Goal: Find specific page/section: Find specific page/section

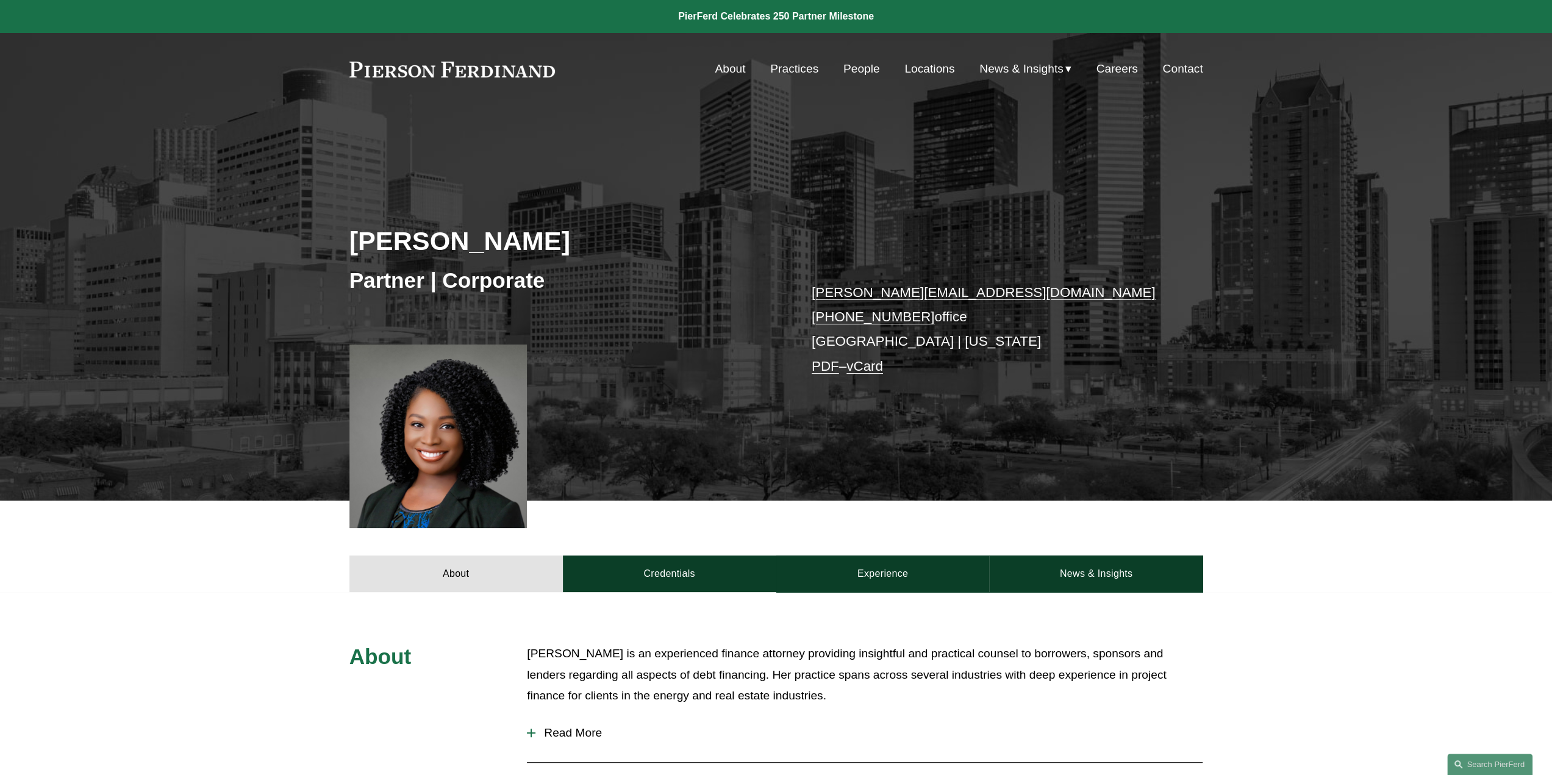
click at [796, 66] on link "Practices" at bounding box center [794, 68] width 48 height 23
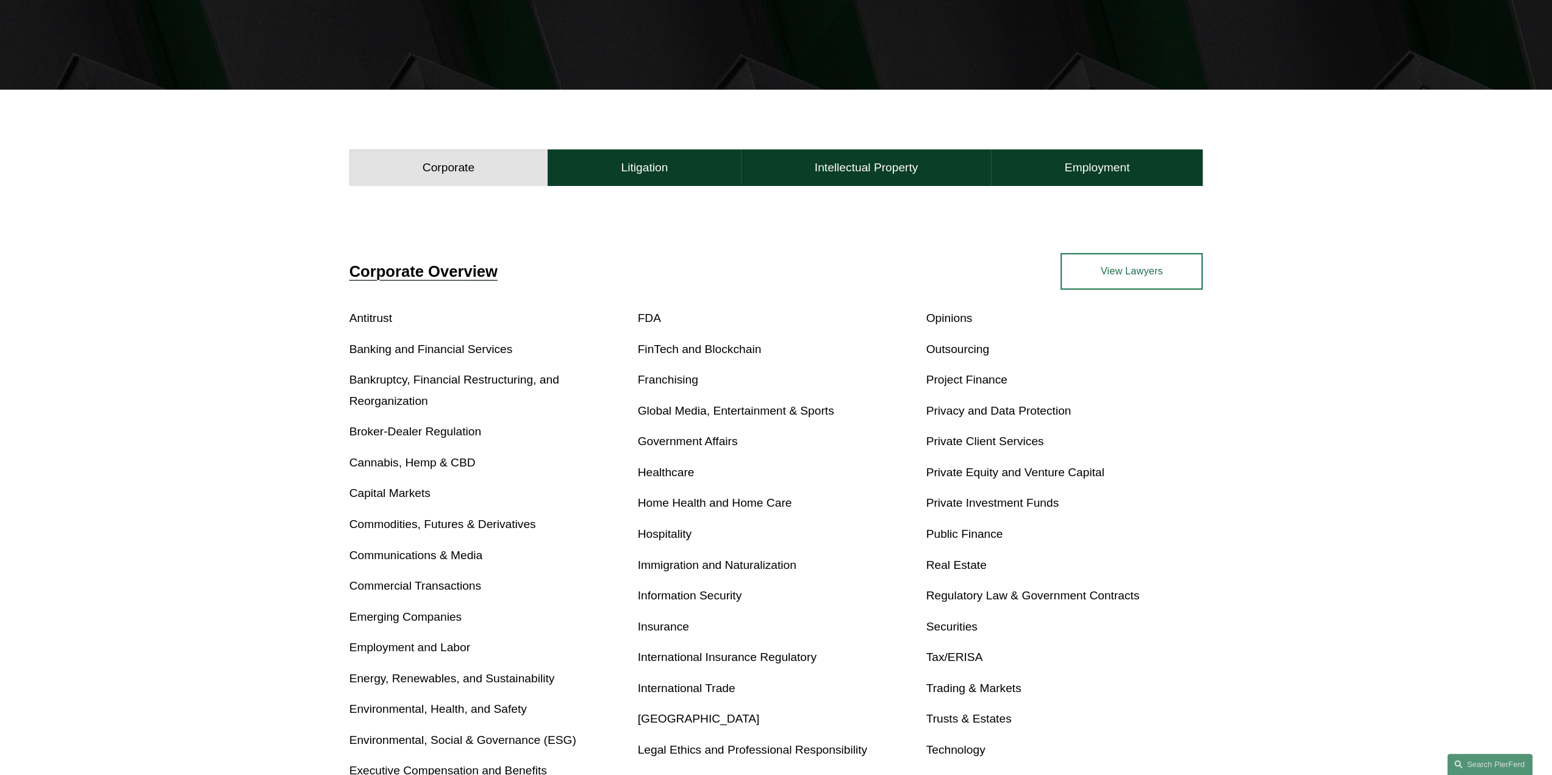
scroll to position [305, 0]
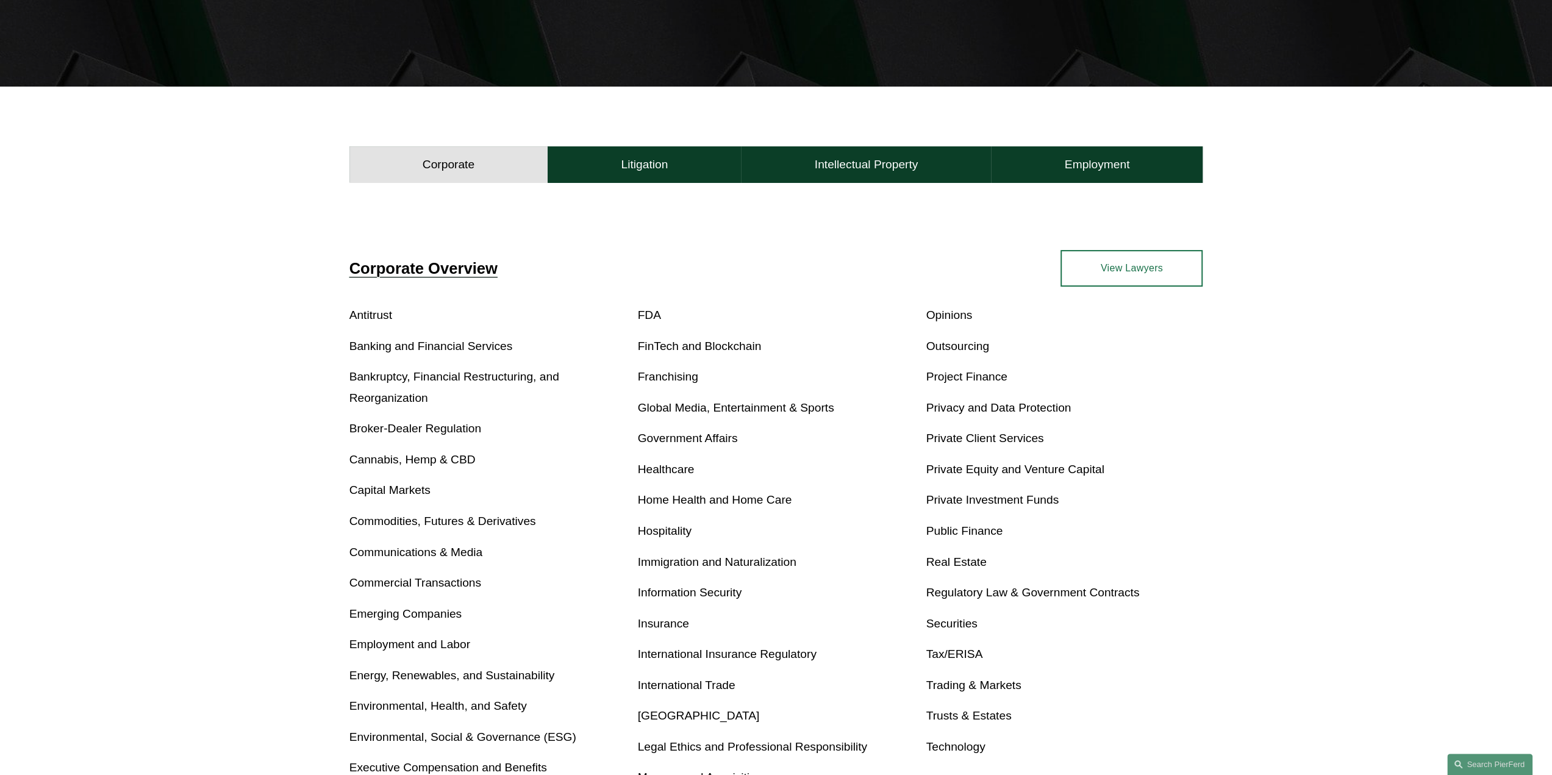
click at [956, 565] on link "Real Estate" at bounding box center [955, 561] width 60 height 13
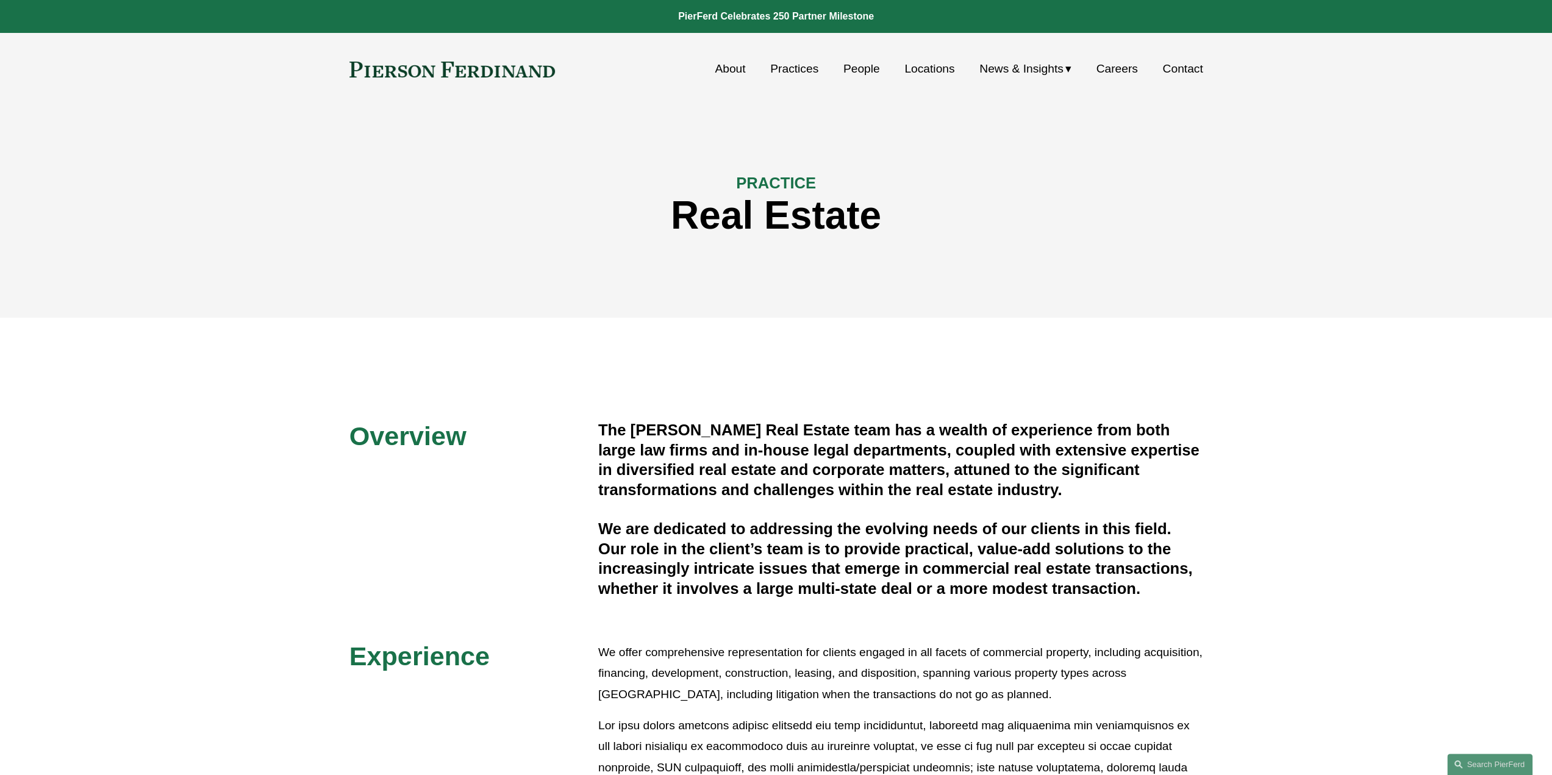
click at [936, 74] on link "Locations" at bounding box center [929, 68] width 50 height 23
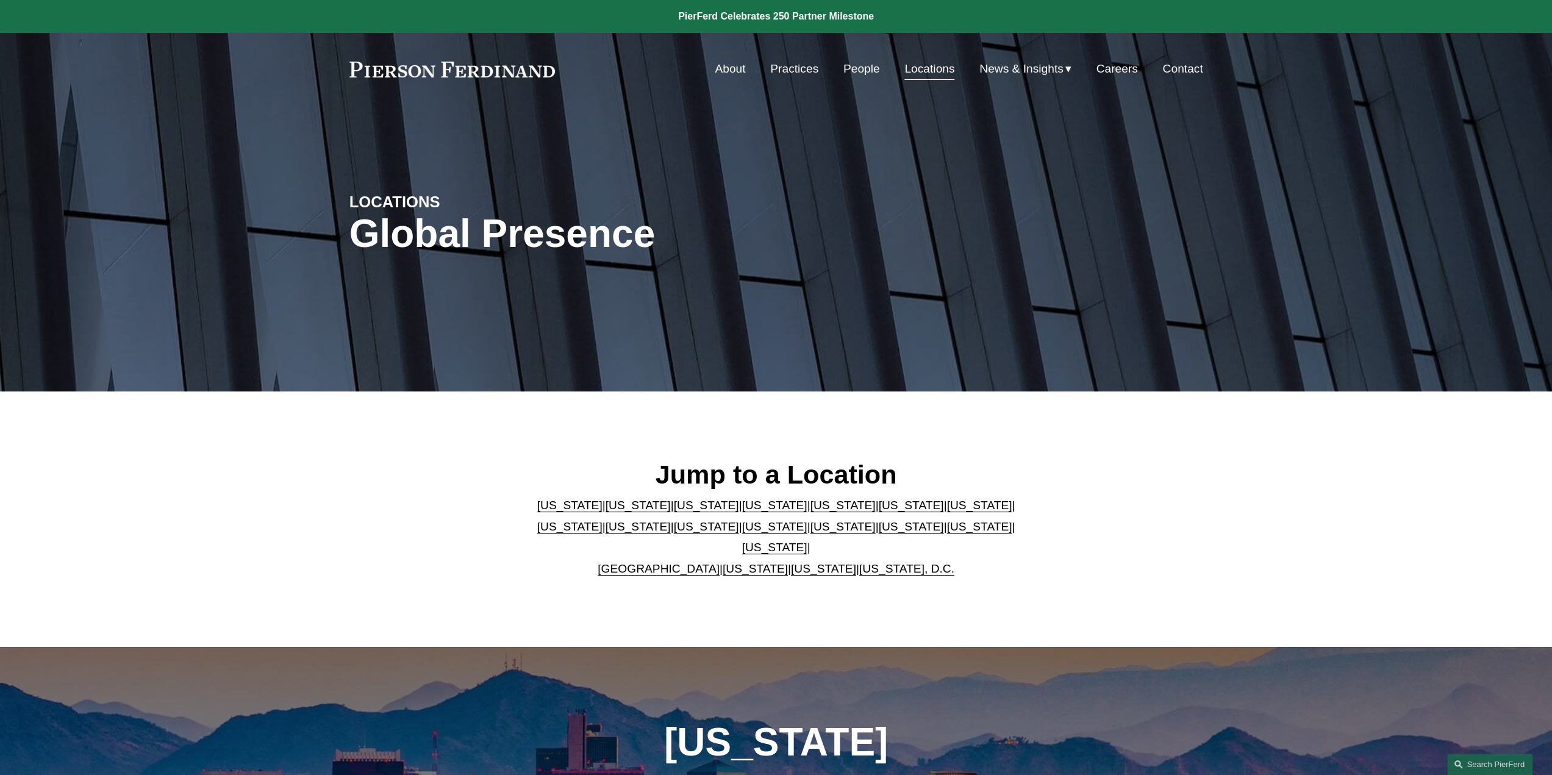
click at [807, 542] on link "Texas" at bounding box center [774, 547] width 65 height 13
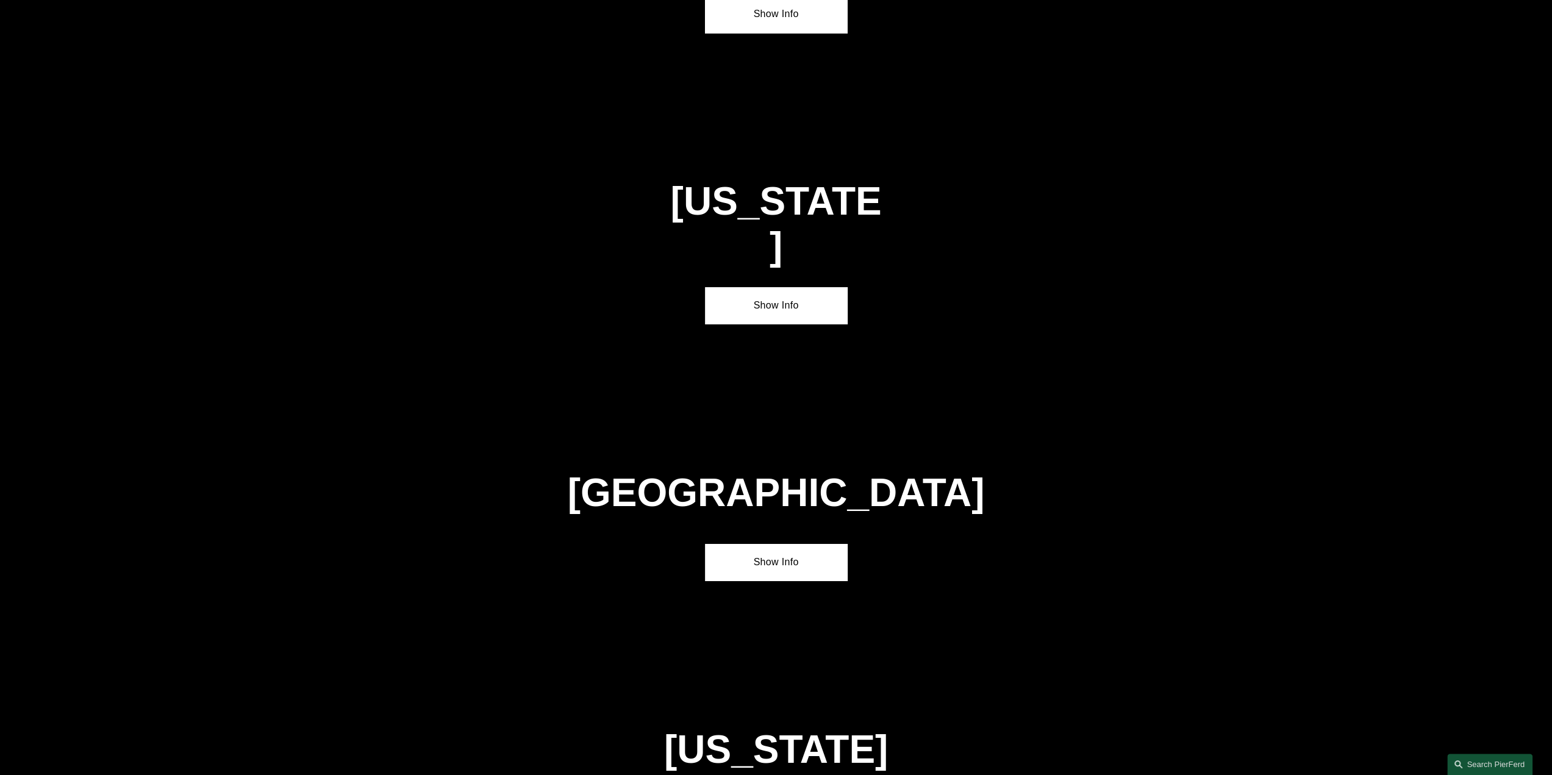
scroll to position [4243, 0]
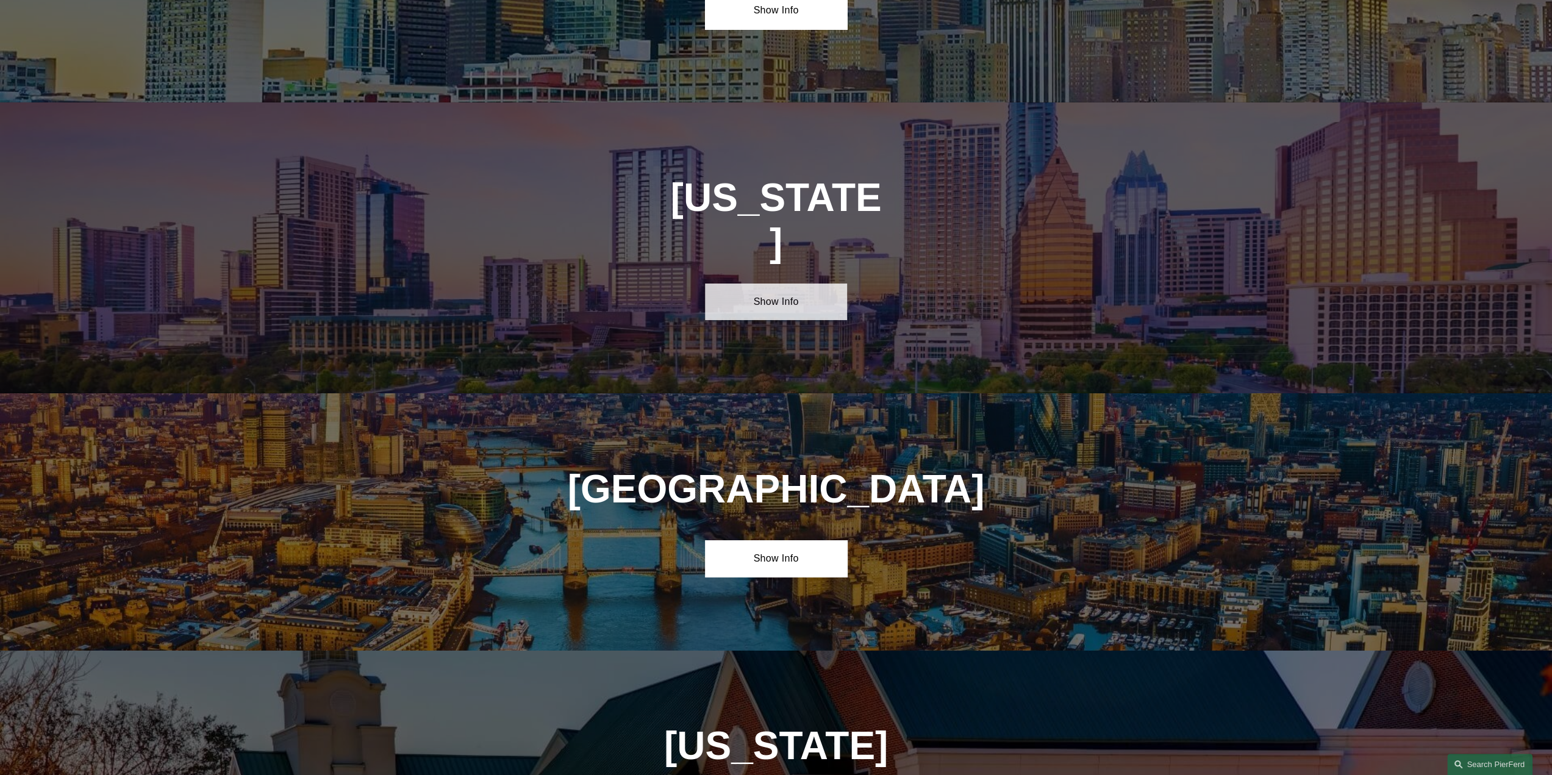
click at [766, 284] on link "Show Info" at bounding box center [776, 302] width 142 height 37
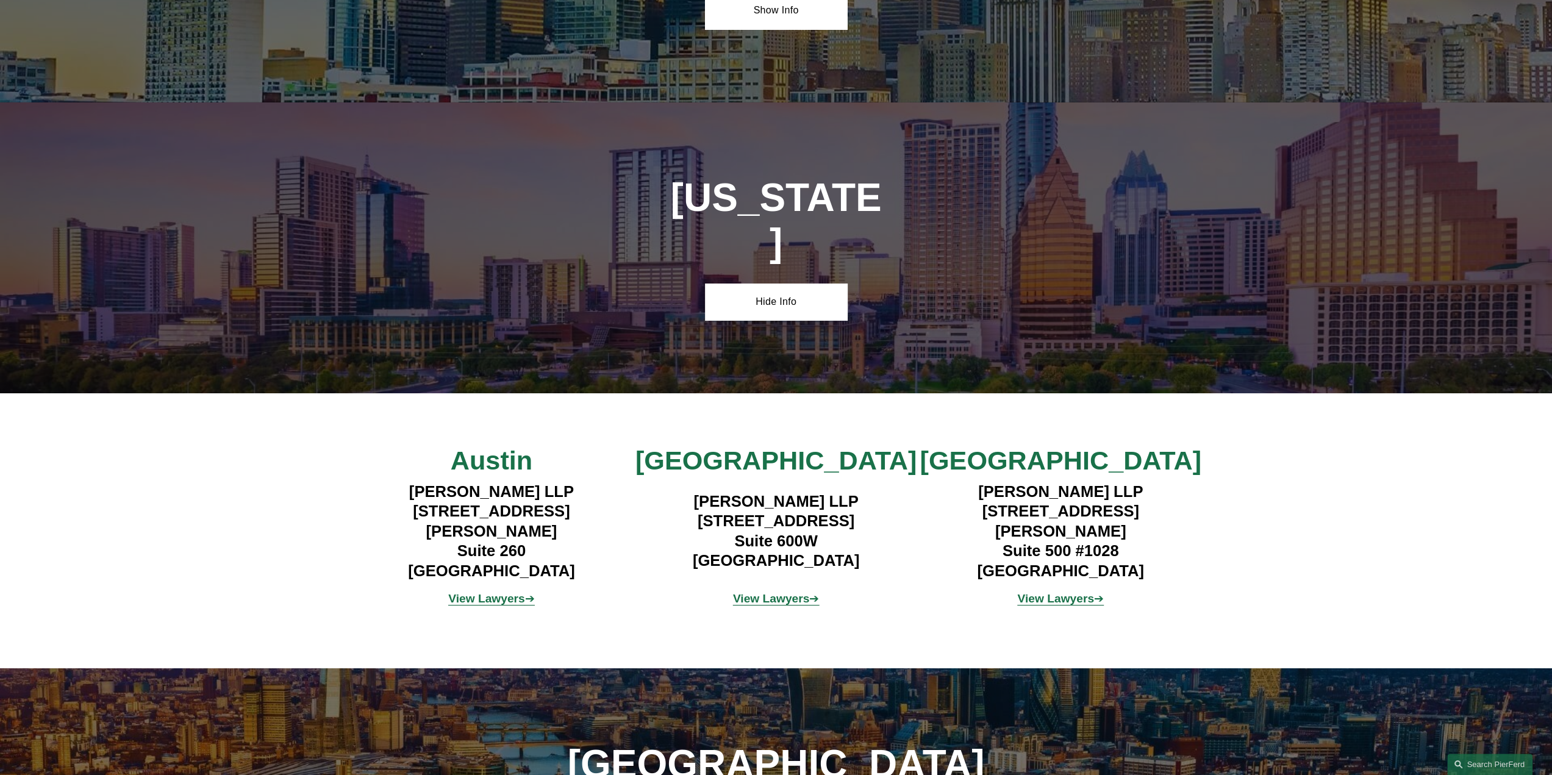
click at [777, 592] on strong "View Lawyers" at bounding box center [771, 598] width 77 height 13
click at [502, 592] on strong "View Lawyers" at bounding box center [486, 598] width 77 height 13
click at [1077, 592] on strong "View Lawyers" at bounding box center [1055, 598] width 77 height 13
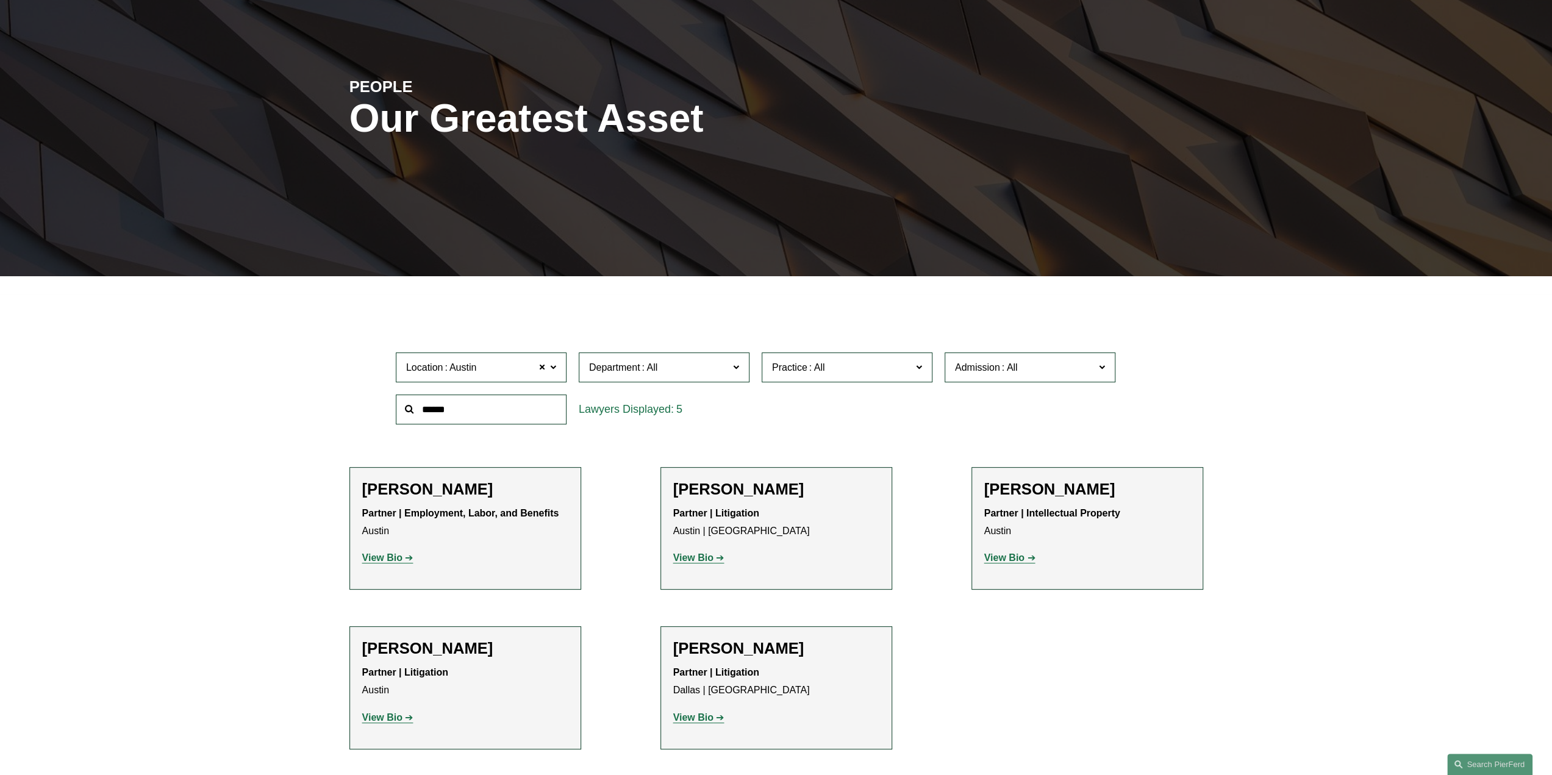
scroll to position [122, 0]
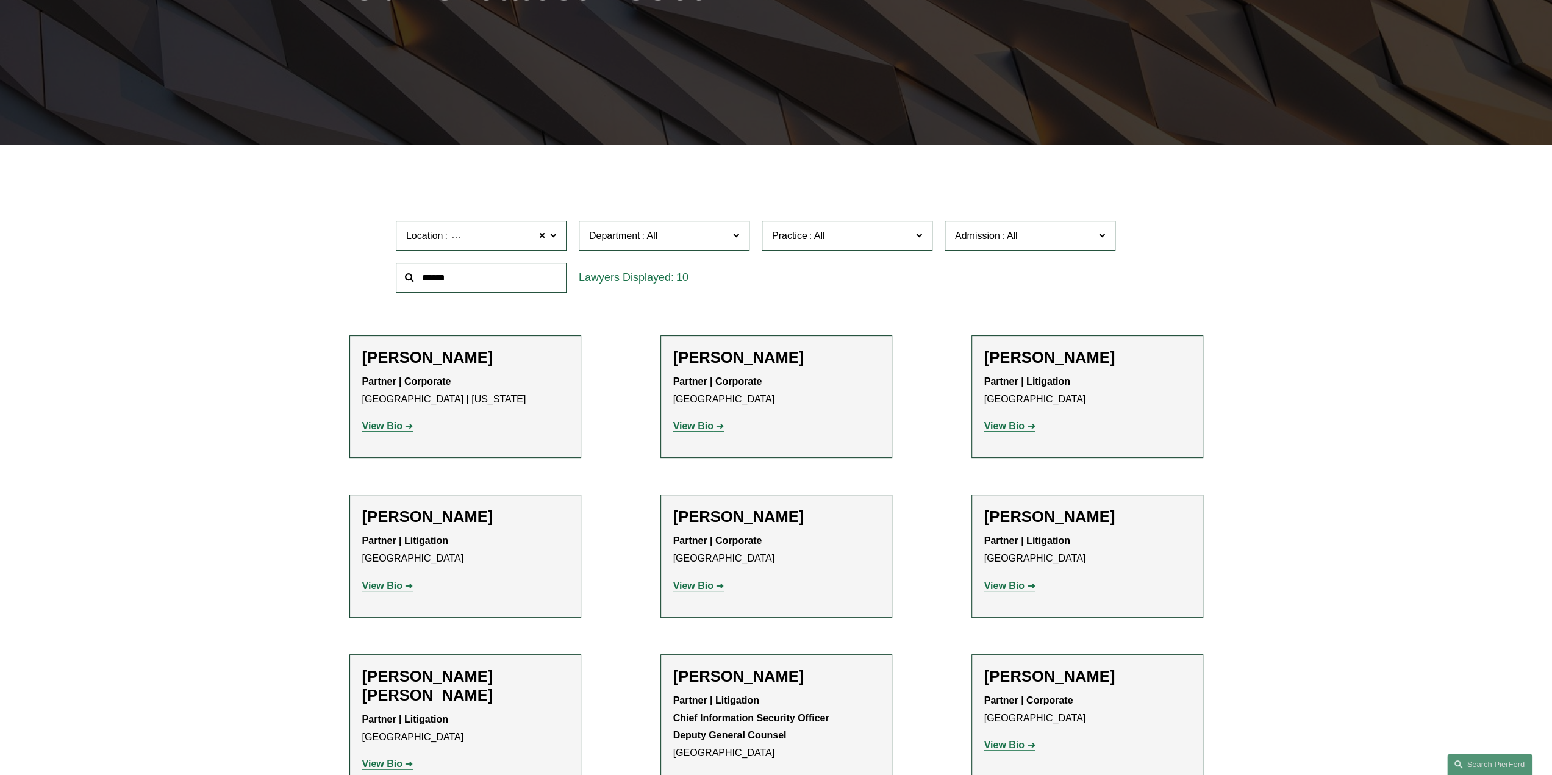
scroll to position [244, 0]
